Goal: Contribute content: Contribute content

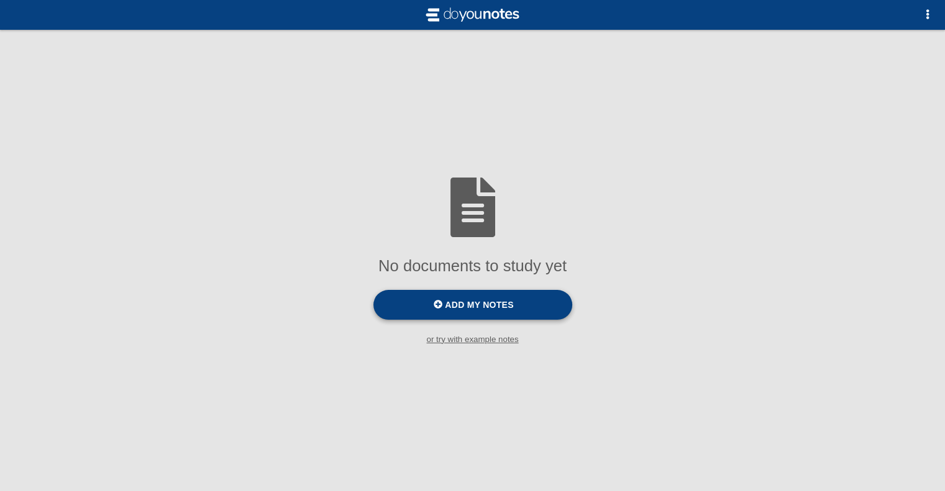
click at [474, 316] on label "Add my notes" at bounding box center [472, 305] width 199 height 30
click at [0, 0] on input "Add my notes" at bounding box center [0, 0] width 0 height 0
click at [504, 307] on span "Add my notes" at bounding box center [479, 305] width 68 height 10
click at [0, 0] on input "Add my notes" at bounding box center [0, 0] width 0 height 0
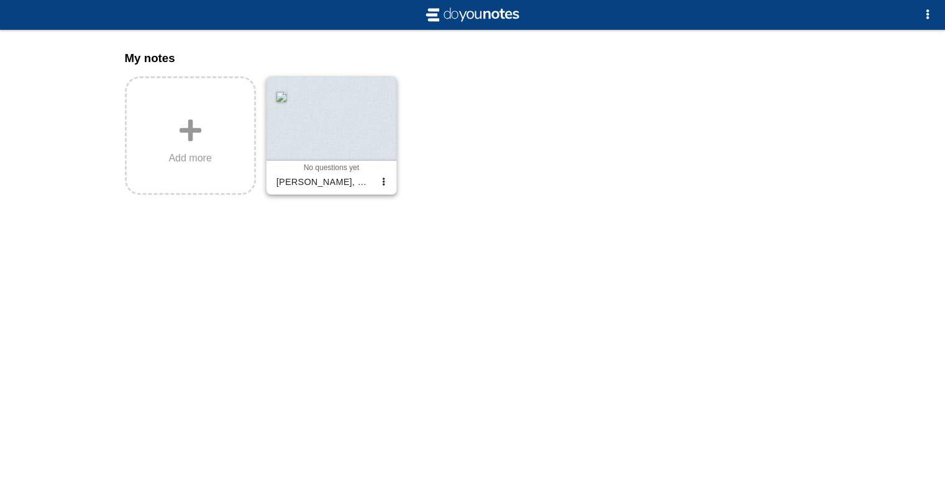
click at [358, 102] on div at bounding box center [331, 119] width 130 height 84
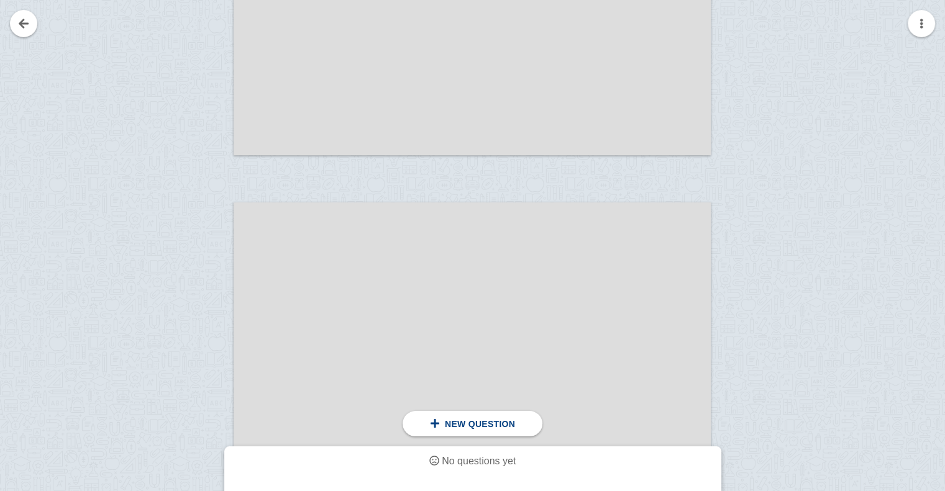
scroll to position [576, 0]
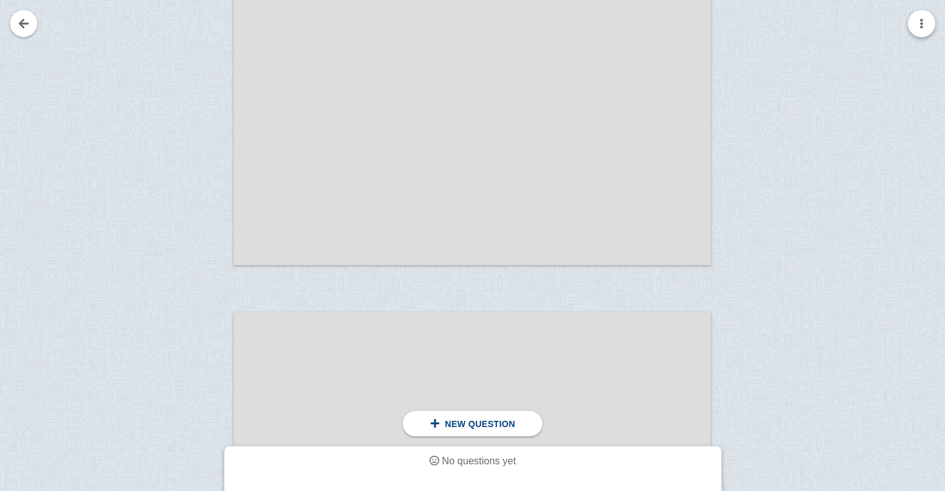
click at [924, 24] on button "button" at bounding box center [921, 23] width 27 height 27
click at [924, 24] on div at bounding box center [472, 245] width 945 height 491
click at [29, 22] on link at bounding box center [23, 23] width 27 height 27
